Goal: Information Seeking & Learning: Stay updated

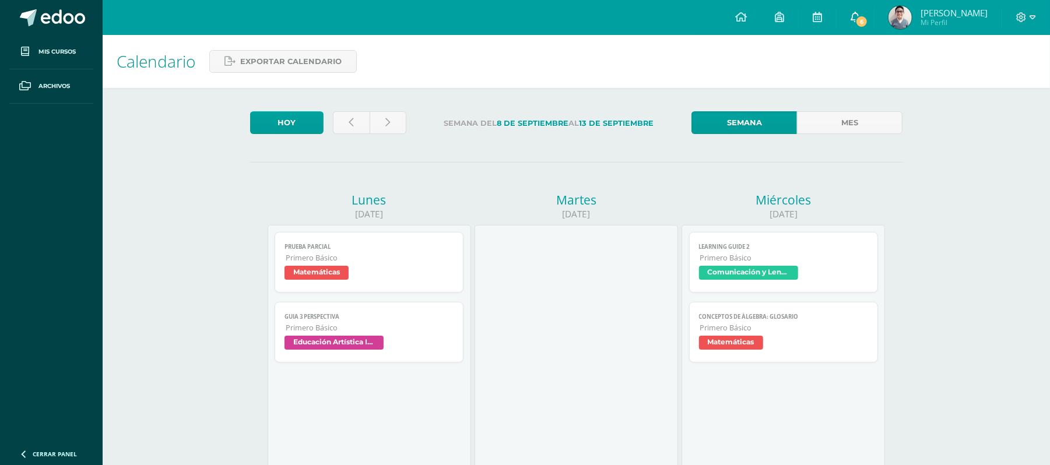
click at [868, 21] on span "6" at bounding box center [861, 21] width 13 height 13
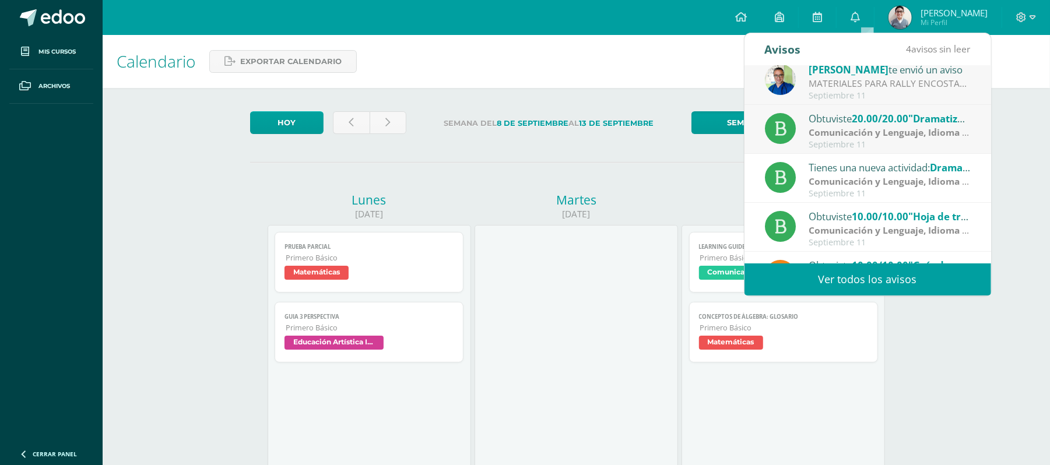
scroll to position [120, 0]
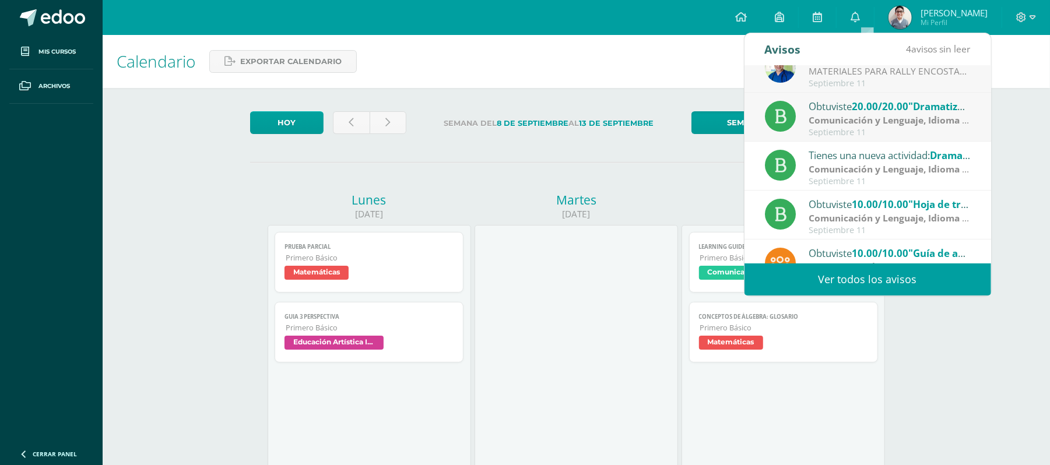
click at [892, 117] on strong "Comunicación y Lenguaje, Idioma Español" at bounding box center [903, 120] width 189 height 13
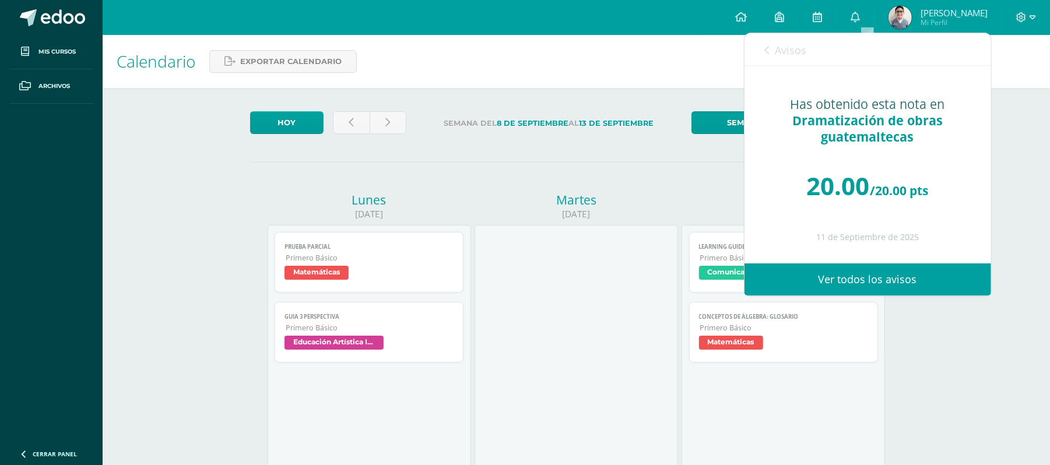
click at [767, 51] on icon at bounding box center [767, 49] width 5 height 9
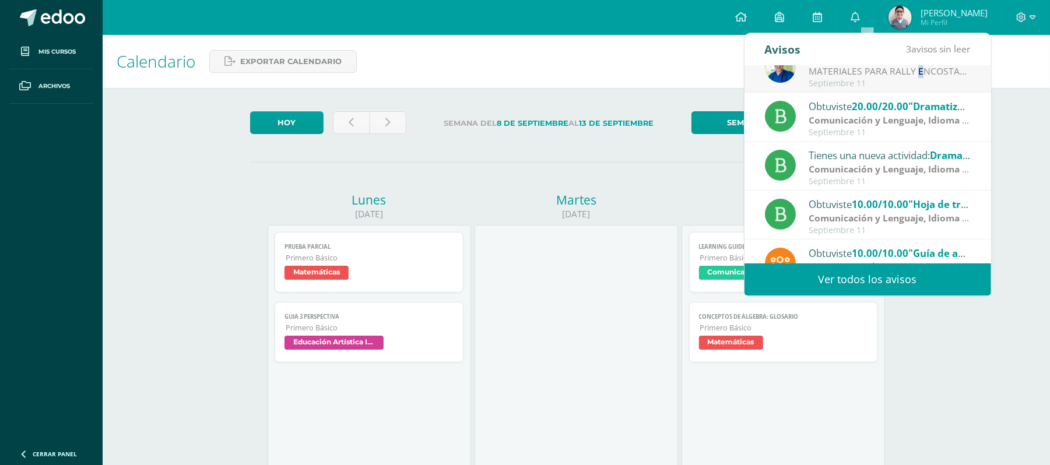
scroll to position [72, 0]
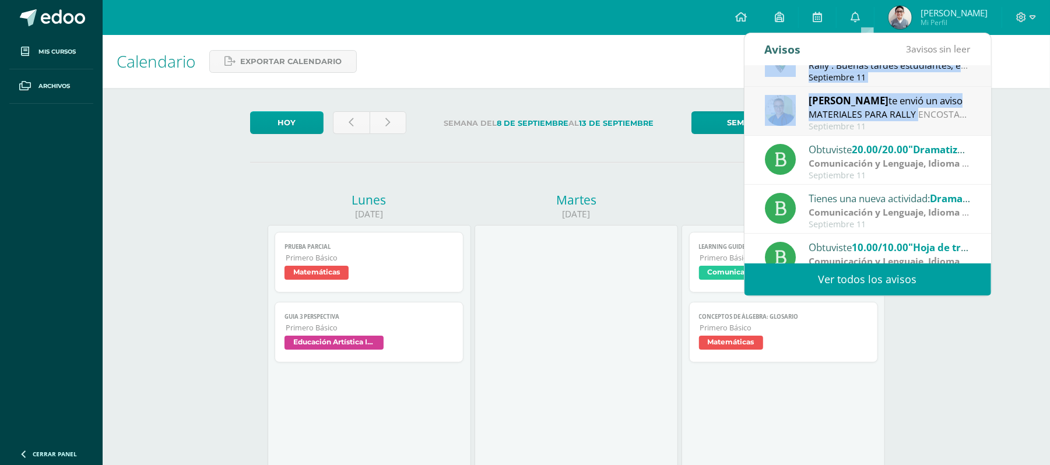
click at [878, 75] on div "Obtuviste 10.00/10.00 "Guia No 4" en Tecnología para el Aprendizaje y la Comuni…" at bounding box center [868, 165] width 247 height 198
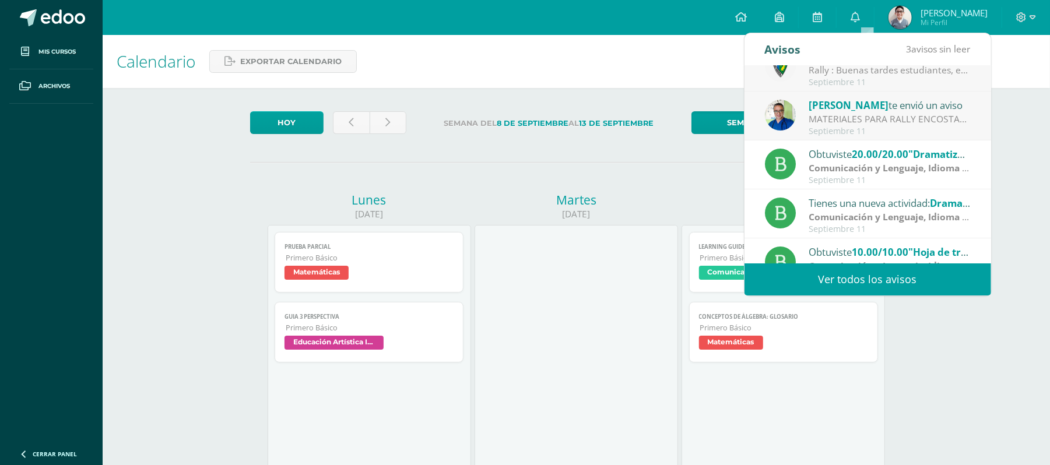
click at [884, 117] on div "MATERIALES PARA RALLY ENCOSTALADOS: Buena tardes estimados padres de familia y …" at bounding box center [890, 119] width 162 height 13
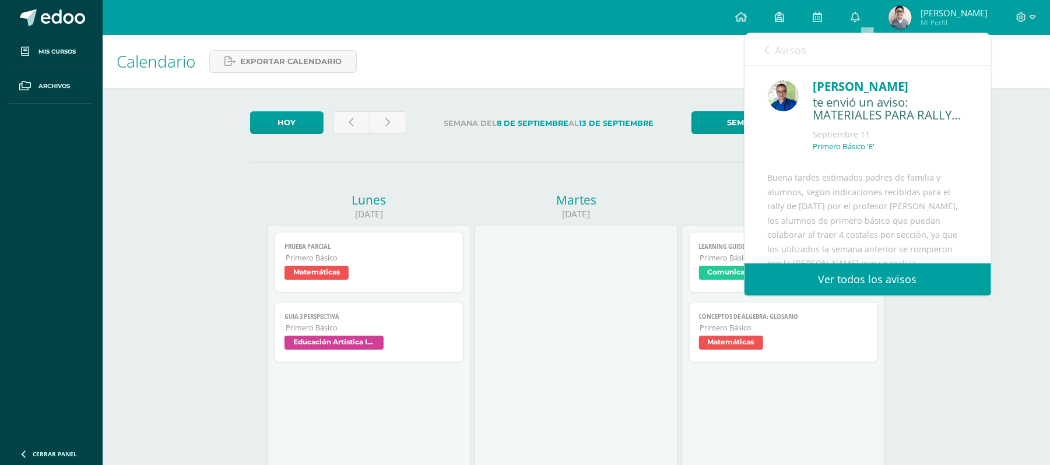
click at [897, 96] on div "[PERSON_NAME]" at bounding box center [890, 87] width 155 height 18
click at [766, 50] on icon at bounding box center [767, 49] width 5 height 9
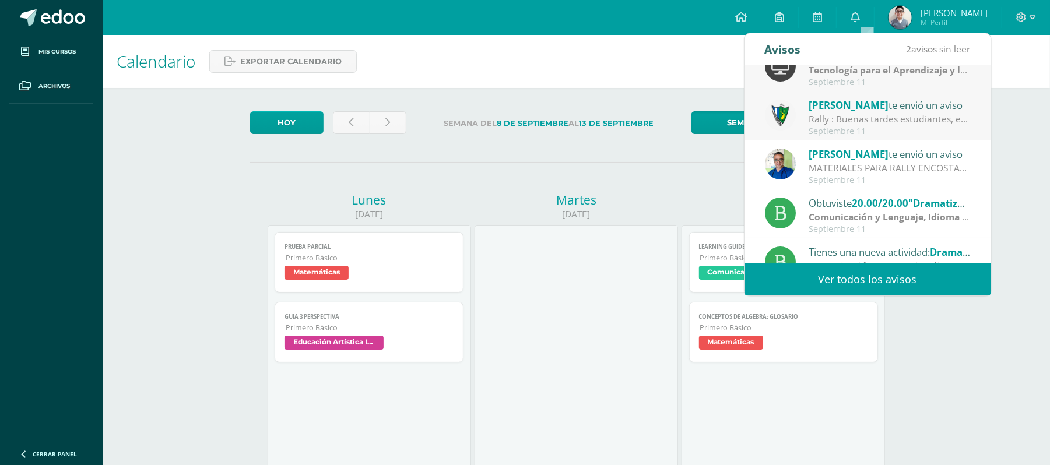
scroll to position [0, 0]
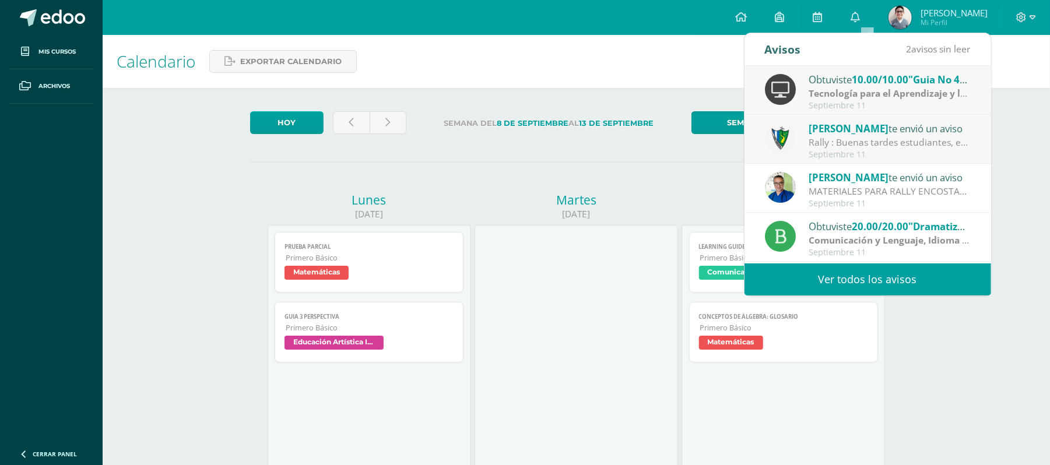
click at [896, 140] on div "Rally : Buenas tardes estudiantes, es un gusto saludarlos. Por este medio se in…" at bounding box center [890, 142] width 162 height 13
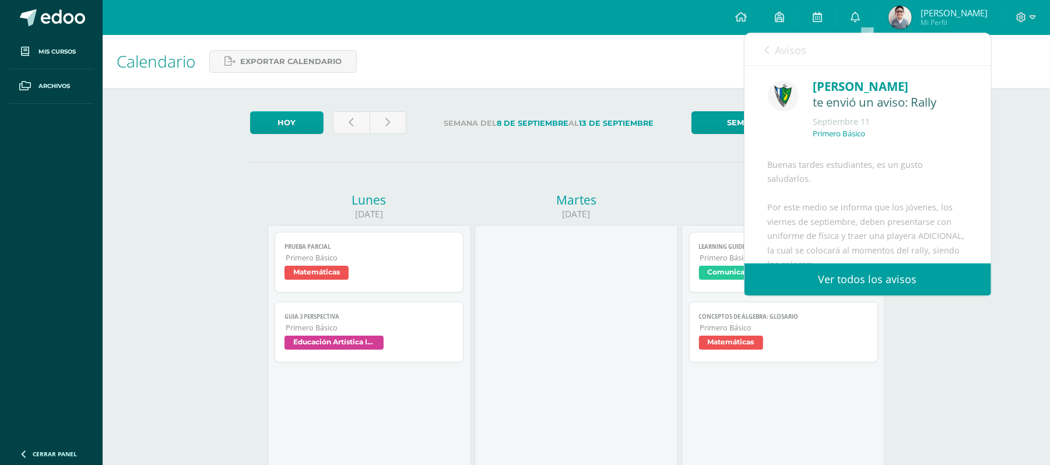
click at [765, 50] on icon at bounding box center [767, 49] width 5 height 9
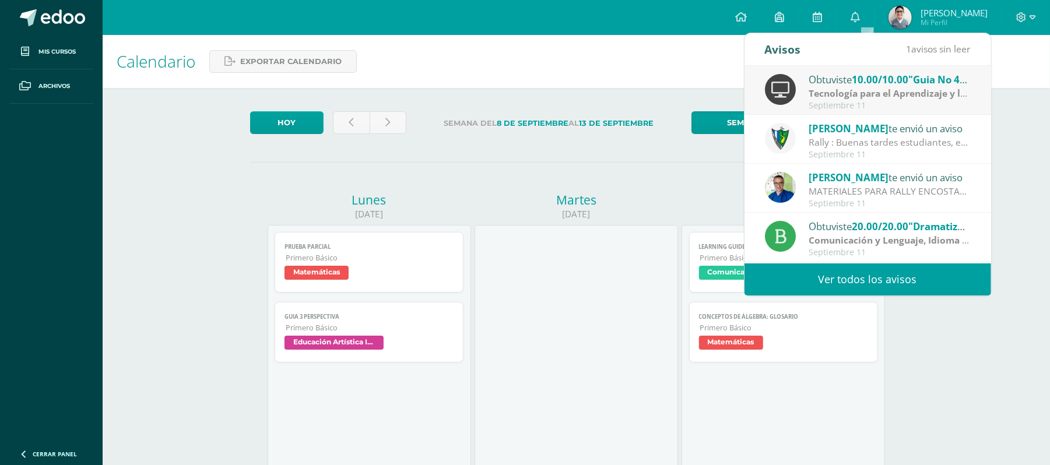
drag, startPoint x: 833, startPoint y: 87, endPoint x: 824, endPoint y: 84, distance: 9.2
click at [832, 87] on strong "Tecnología para el Aprendizaje y la Comunicación (Informática)" at bounding box center [951, 93] width 285 height 13
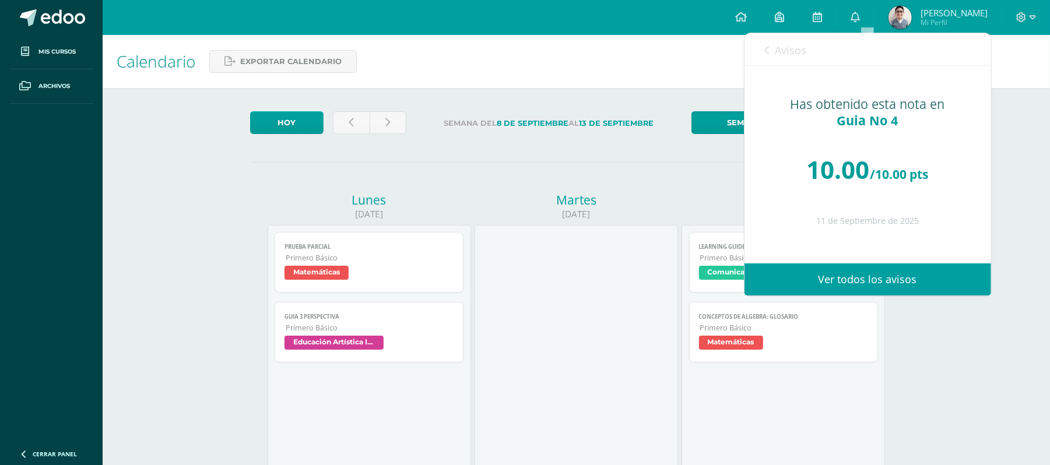
click at [767, 49] on icon at bounding box center [767, 49] width 5 height 9
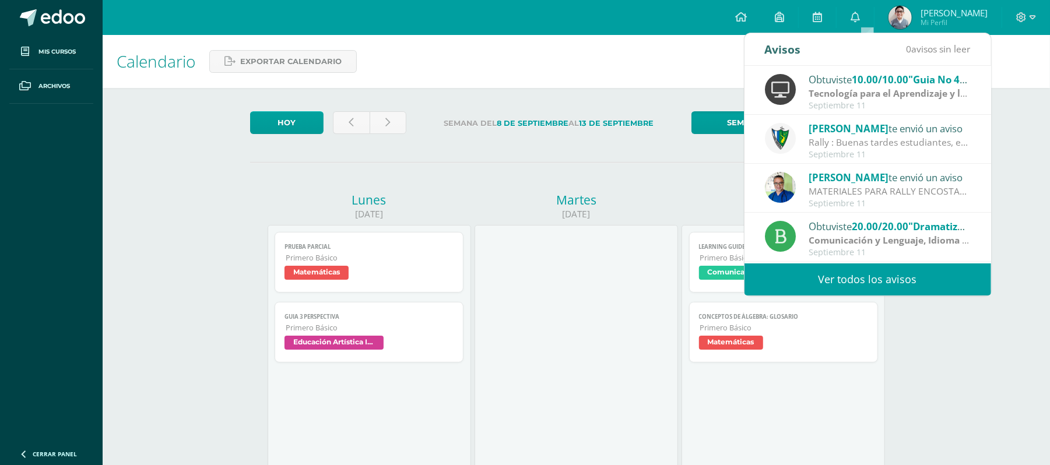
click at [913, 280] on link "Ver todos los avisos" at bounding box center [868, 280] width 247 height 32
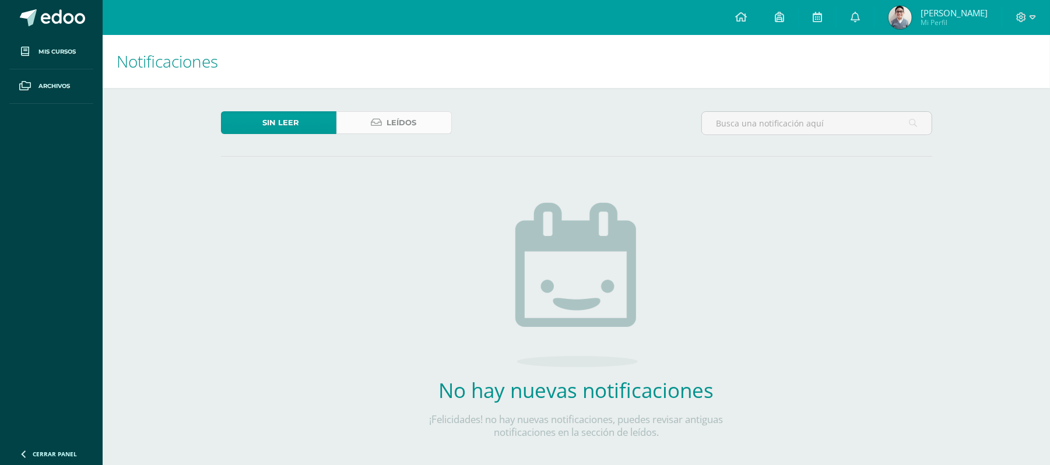
drag, startPoint x: 380, startPoint y: 121, endPoint x: 384, endPoint y: 127, distance: 6.8
click at [380, 122] on icon at bounding box center [376, 123] width 11 height 10
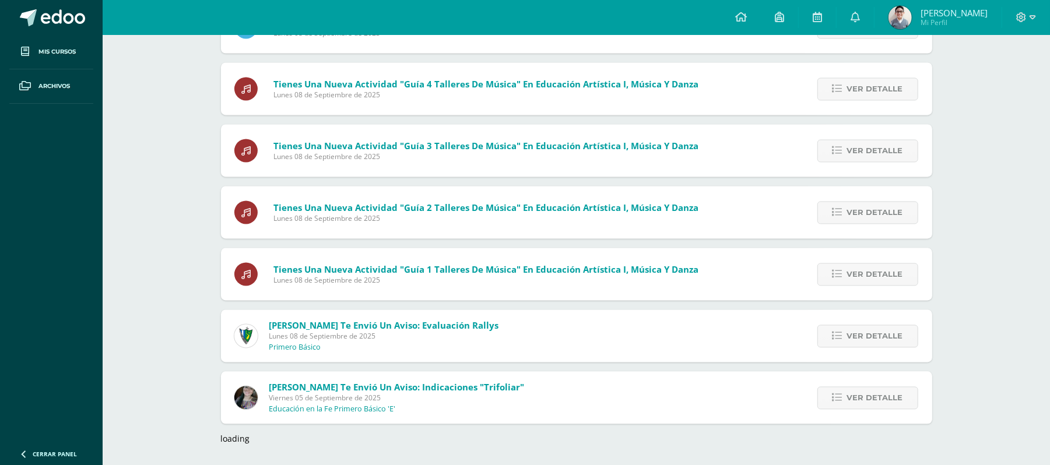
scroll to position [1602, 0]
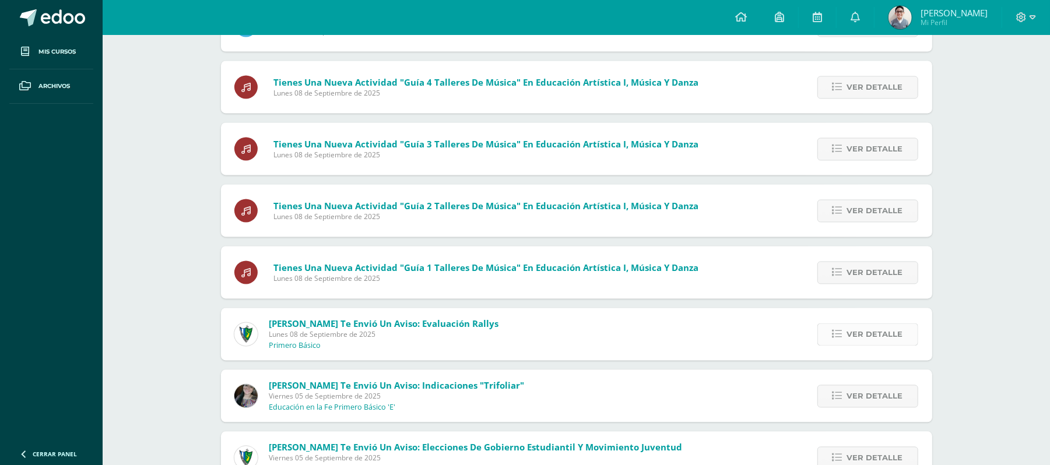
click at [874, 336] on span "Ver detalle" at bounding box center [875, 335] width 56 height 22
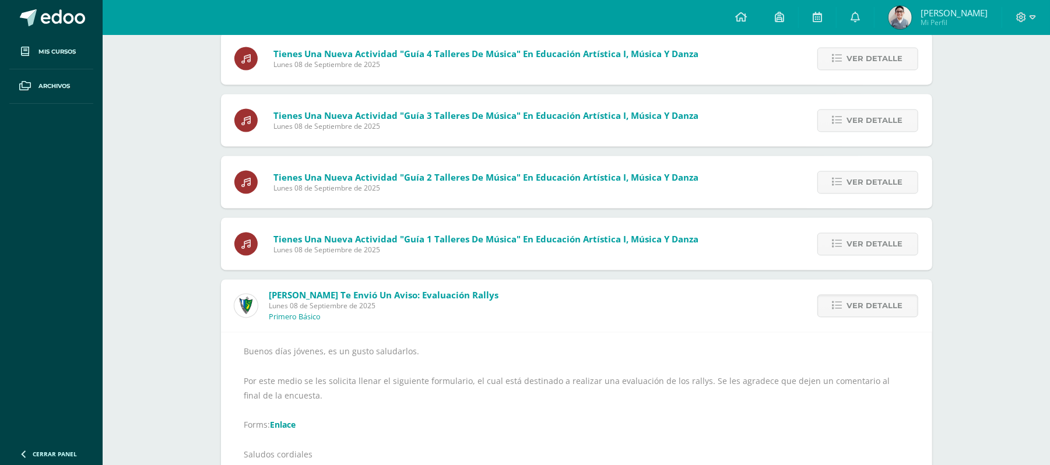
scroll to position [1680, 0]
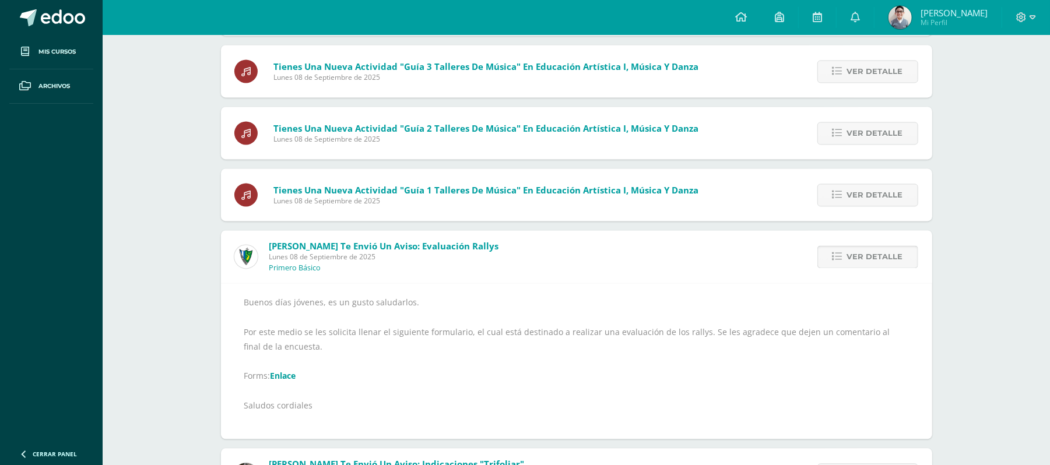
drag, startPoint x: 884, startPoint y: 259, endPoint x: 878, endPoint y: 255, distance: 6.8
click at [879, 257] on span "Ver detalle" at bounding box center [875, 257] width 56 height 22
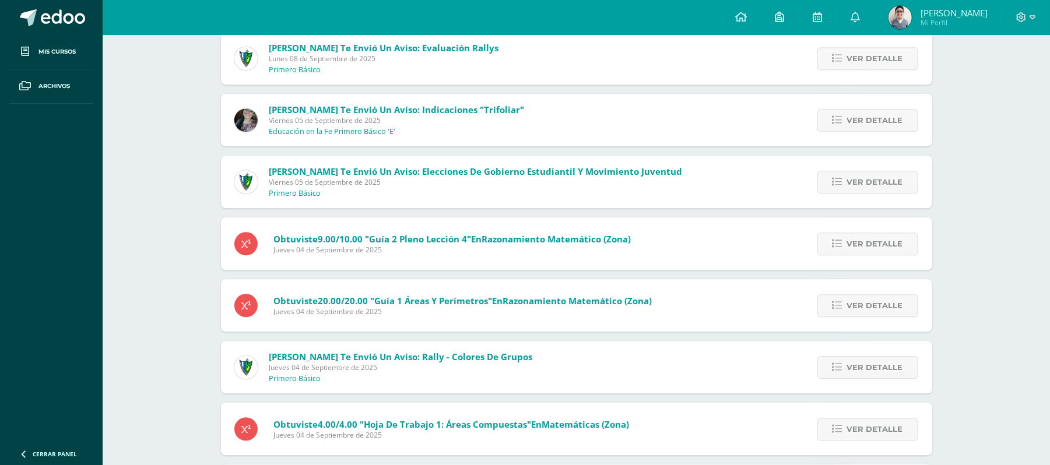
scroll to position [1913, 0]
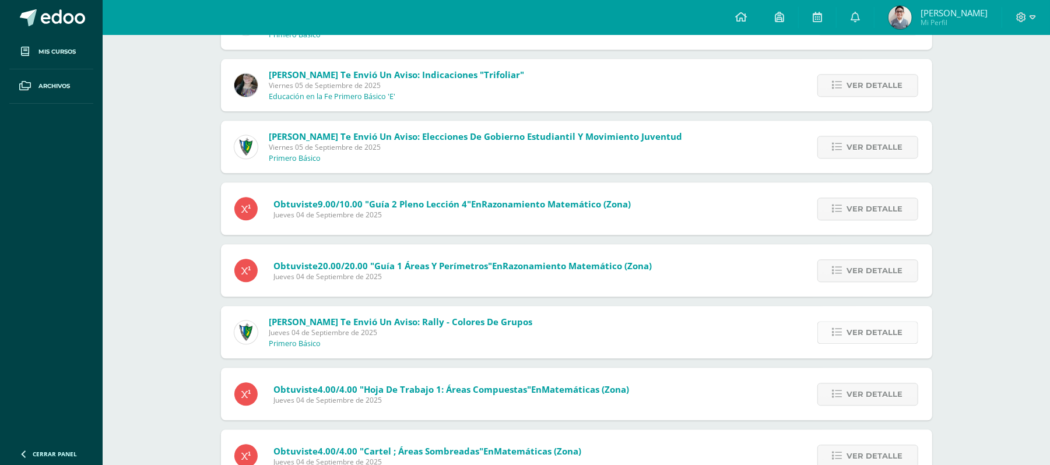
click at [880, 330] on span "Ver detalle" at bounding box center [875, 333] width 56 height 22
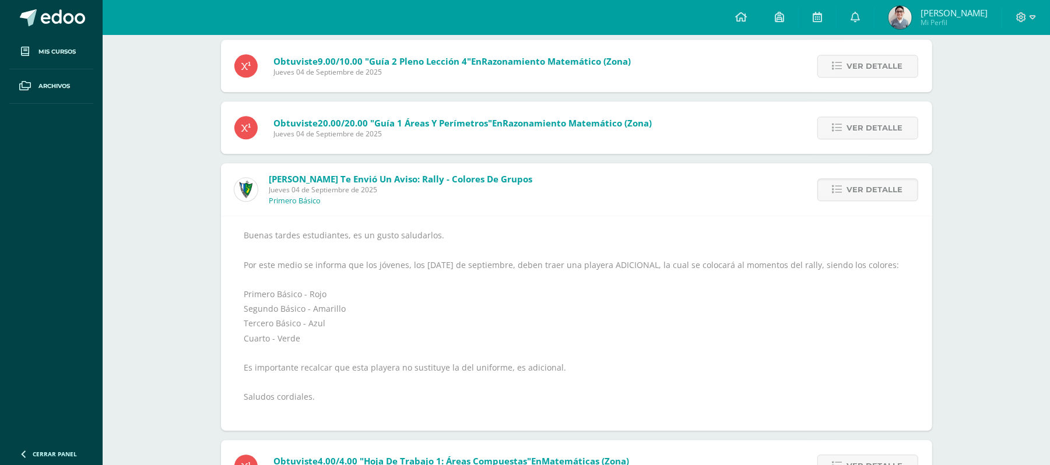
scroll to position [2069, 0]
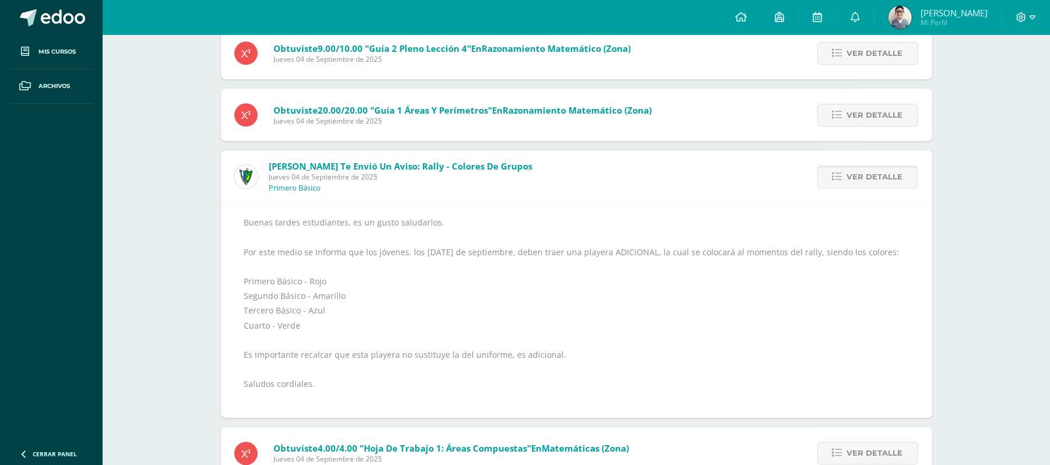
click at [870, 176] on span "Ver detalle" at bounding box center [875, 177] width 56 height 22
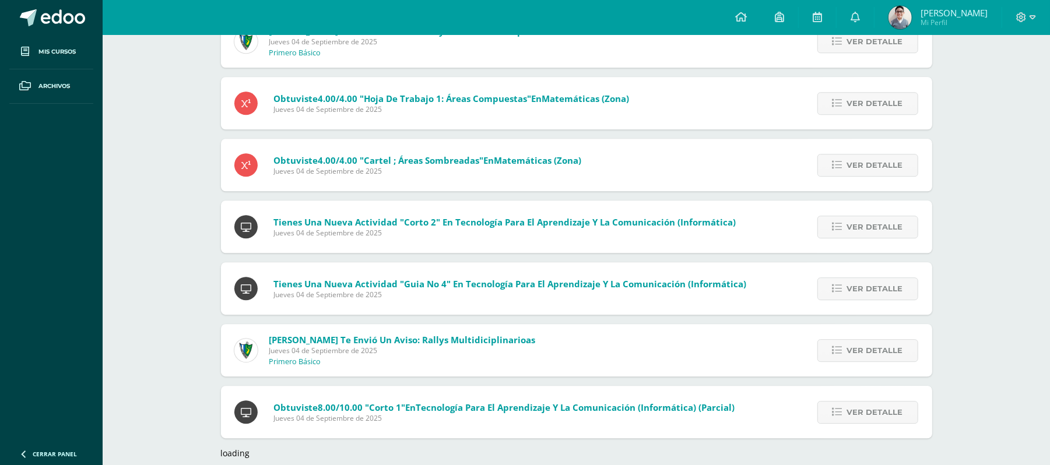
scroll to position [2221, 0]
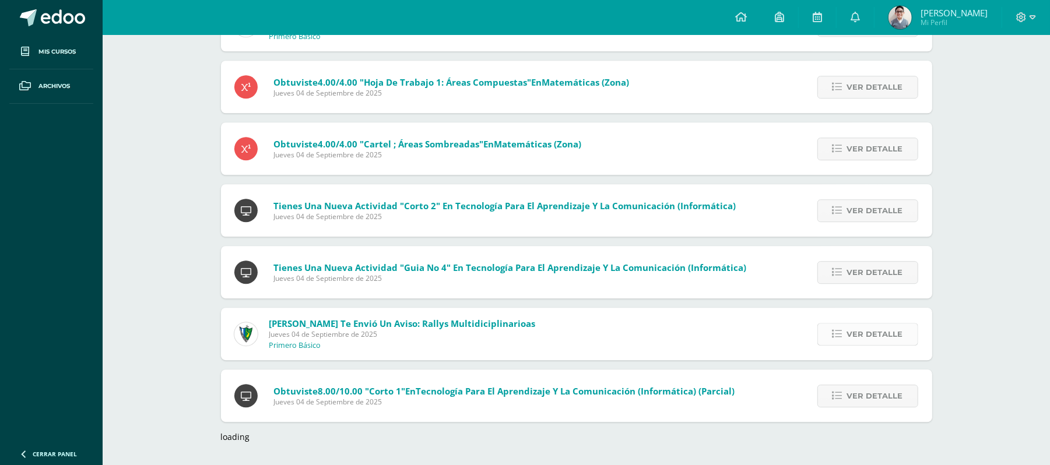
click at [857, 332] on span "Ver detalle" at bounding box center [875, 335] width 56 height 22
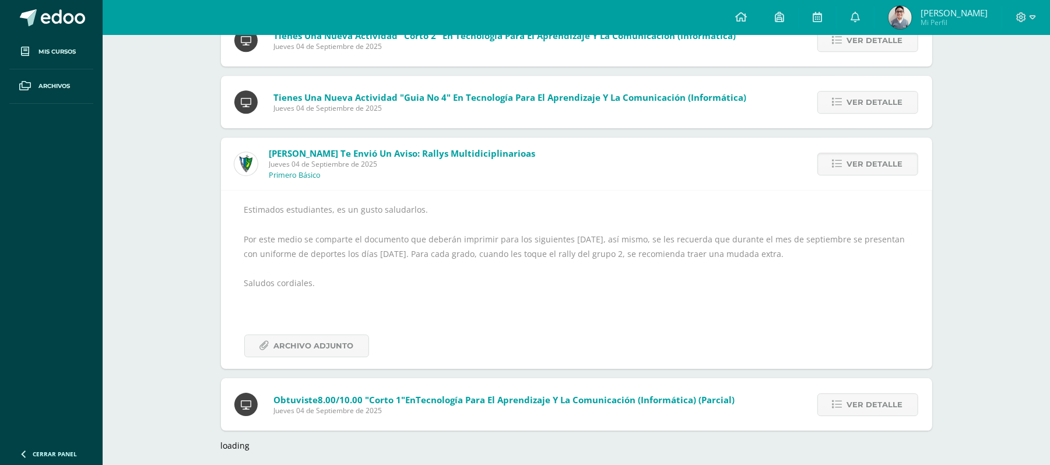
scroll to position [2399, 0]
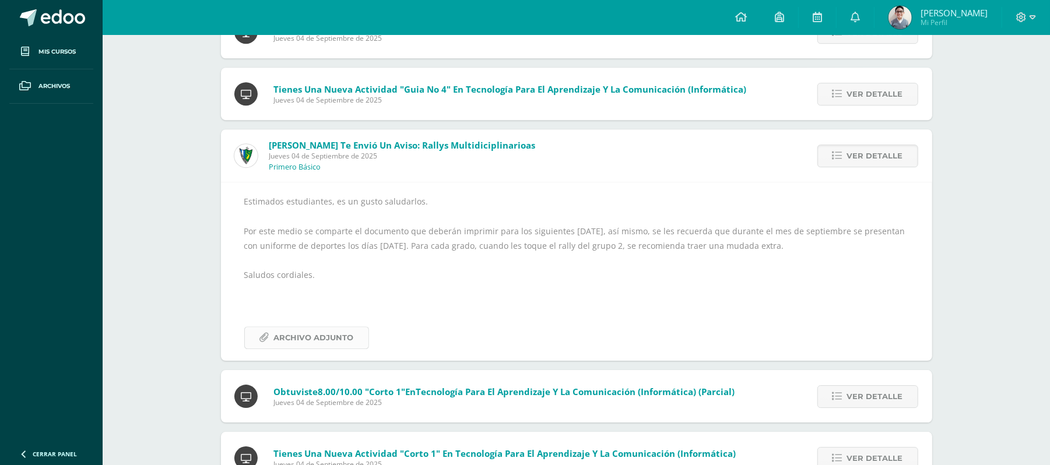
click at [283, 335] on span "Archivo Adjunto" at bounding box center [314, 338] width 80 height 22
click at [300, 332] on span "Archivo Adjunto" at bounding box center [314, 338] width 80 height 22
